Goal: Task Accomplishment & Management: Use online tool/utility

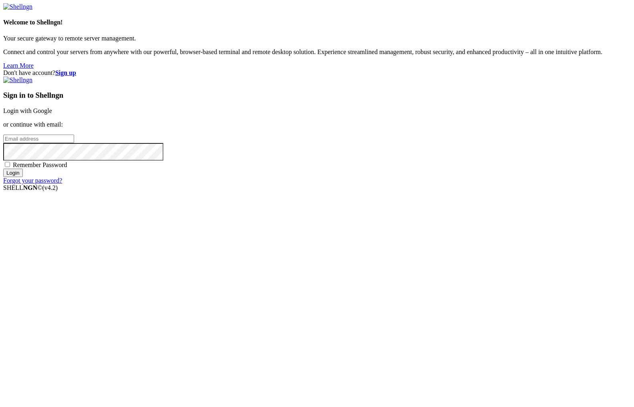
click at [74, 143] on input "email" at bounding box center [38, 139] width 71 height 8
type input "[PERSON_NAME][EMAIL_ADDRESS][DOMAIN_NAME]"
click at [67, 168] on span "Remember Password" at bounding box center [40, 164] width 54 height 7
click at [10, 167] on input "Remember Password" at bounding box center [7, 164] width 5 height 5
checkbox input "true"
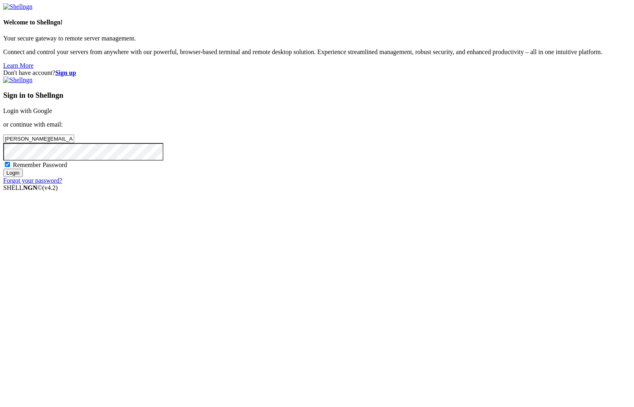
click at [23, 177] on input "Login" at bounding box center [13, 173] width 20 height 8
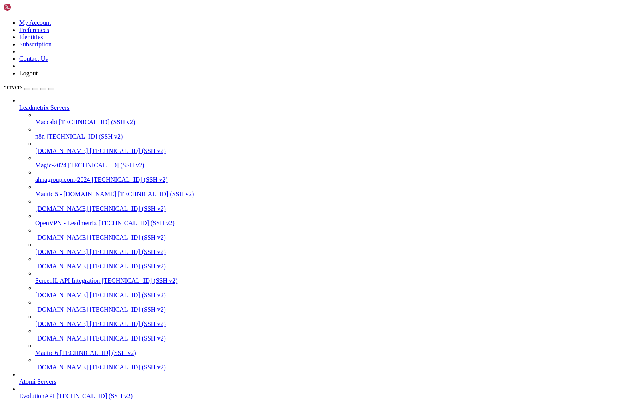
scroll to position [10, 0]
